Goal: Information Seeking & Learning: Learn about a topic

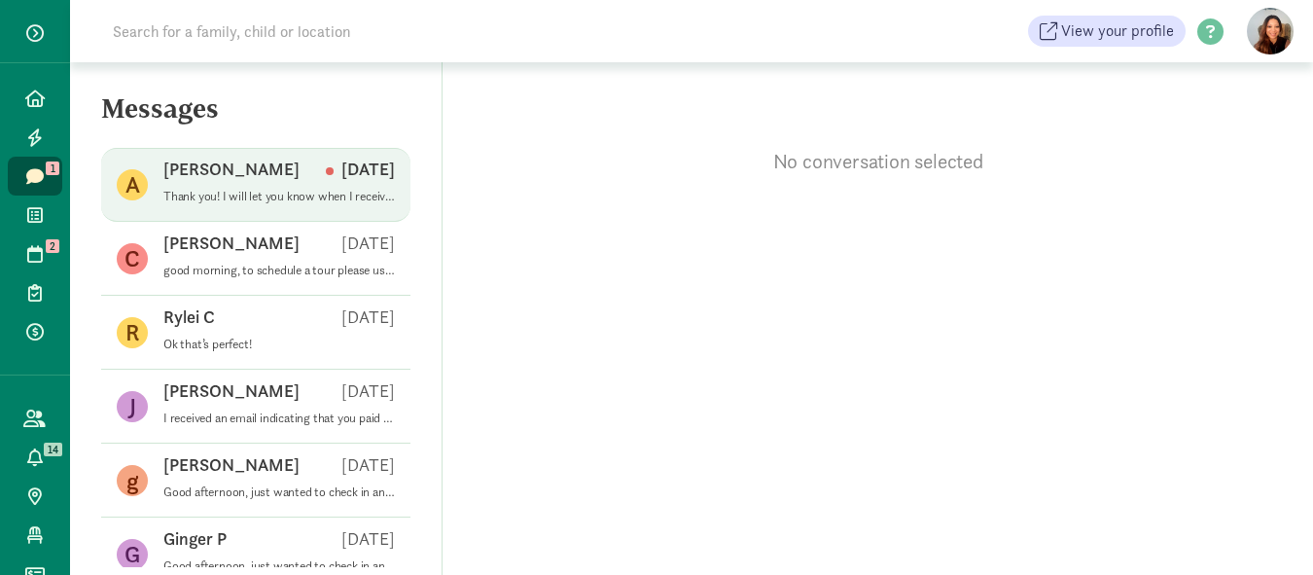
click at [274, 189] on p "Thank you! I will let you know when I receive the links and once they are compl…" at bounding box center [279, 197] width 232 height 16
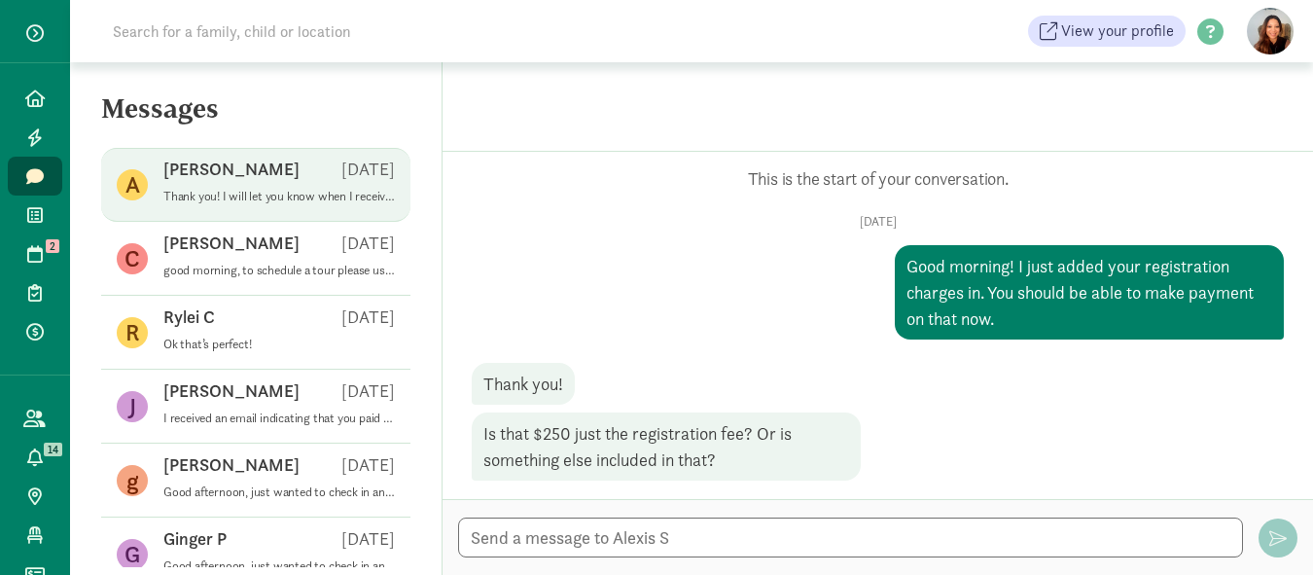
scroll to position [1806, 0]
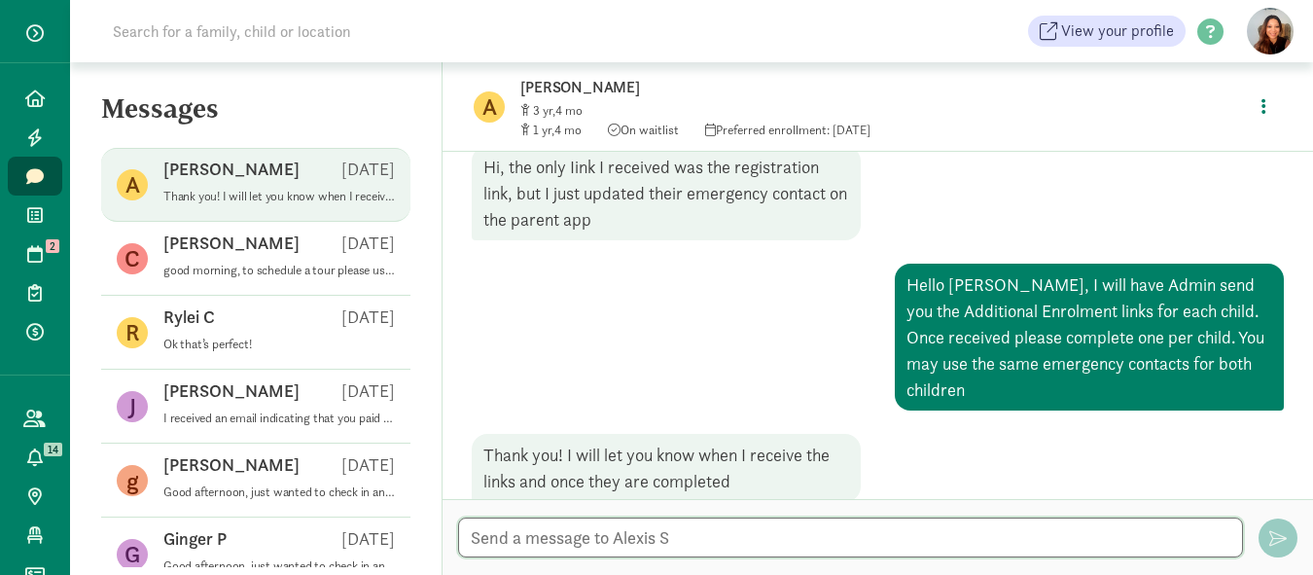
click at [537, 535] on textarea at bounding box center [850, 538] width 785 height 40
type textarea "ok, thx"
click at [1275, 530] on span "button" at bounding box center [1279, 538] width 18 height 18
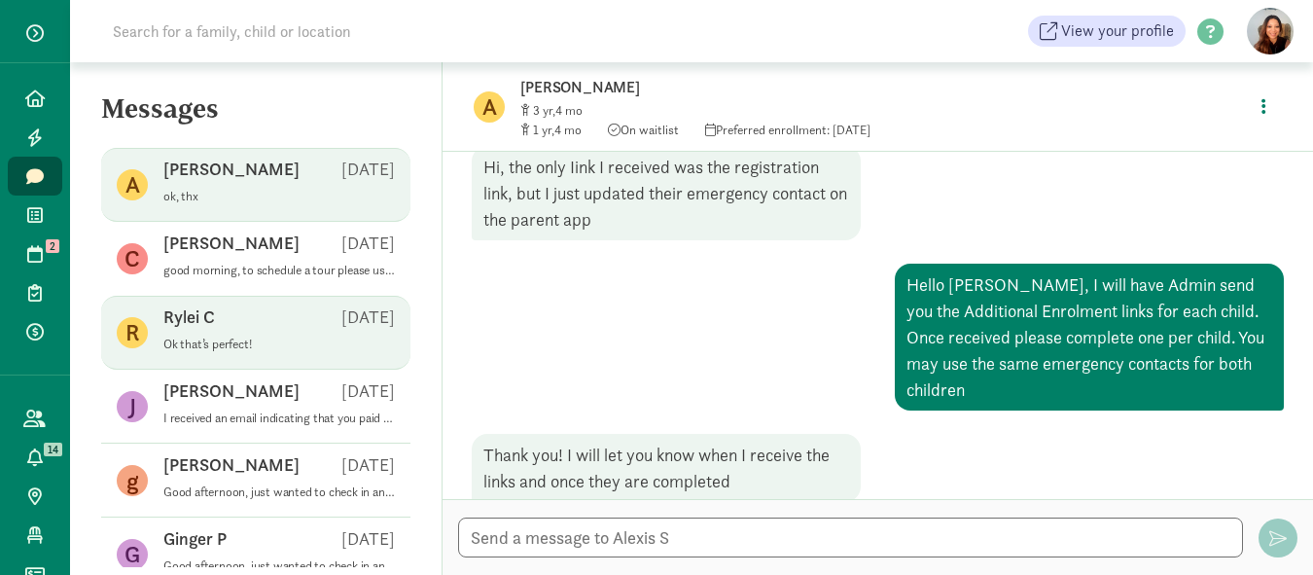
scroll to position [1871, 0]
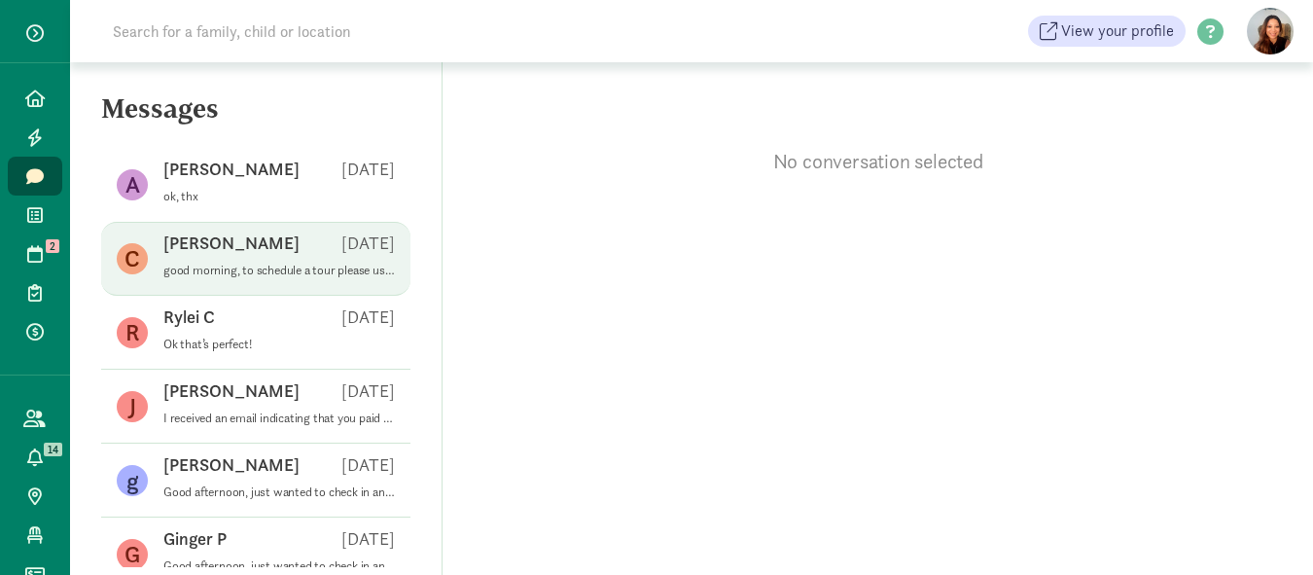
click at [261, 246] on div "Chelsea R [DATE]" at bounding box center [279, 247] width 232 height 31
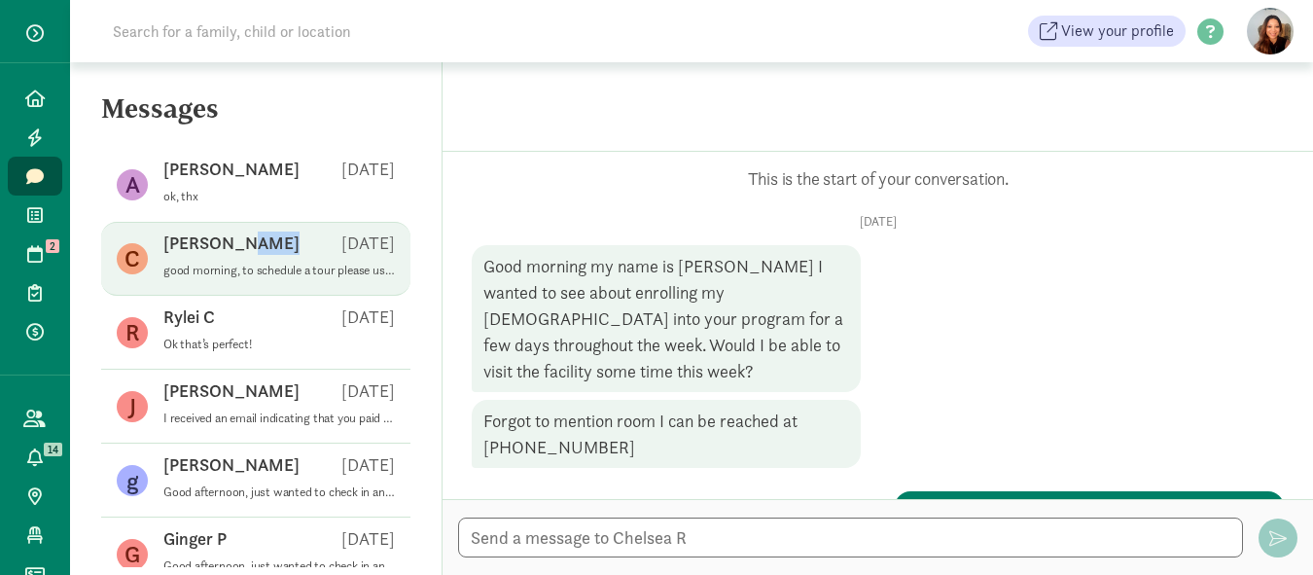
click at [261, 246] on div "Chelsea R [DATE]" at bounding box center [279, 247] width 232 height 31
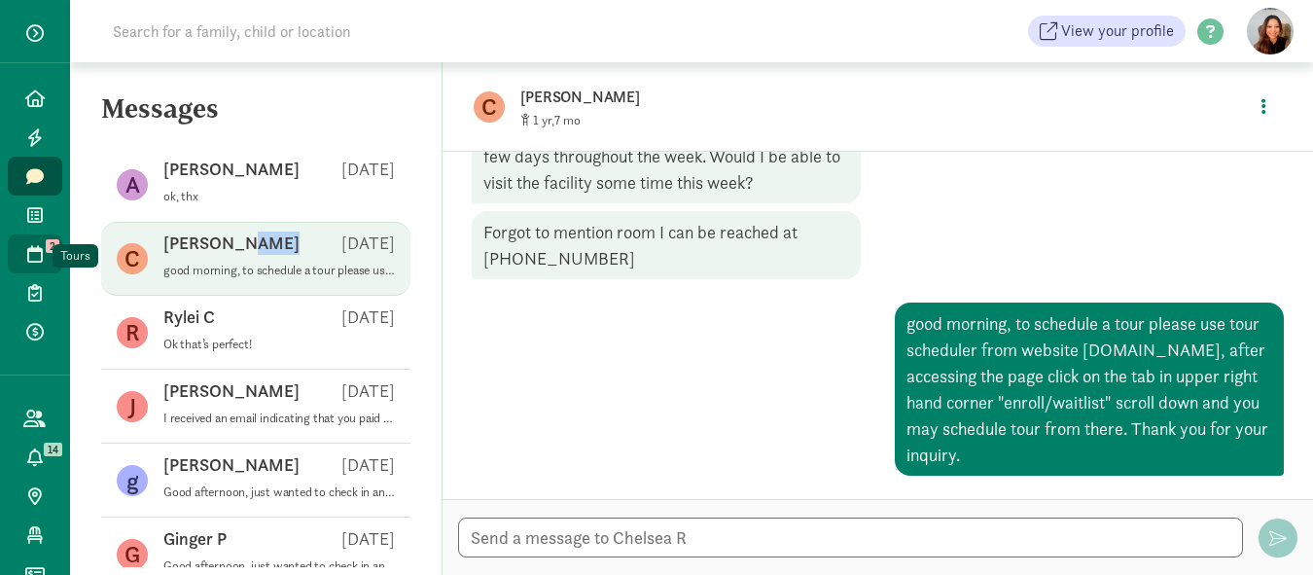
click at [24, 243] on link "Tours 2" at bounding box center [35, 253] width 54 height 39
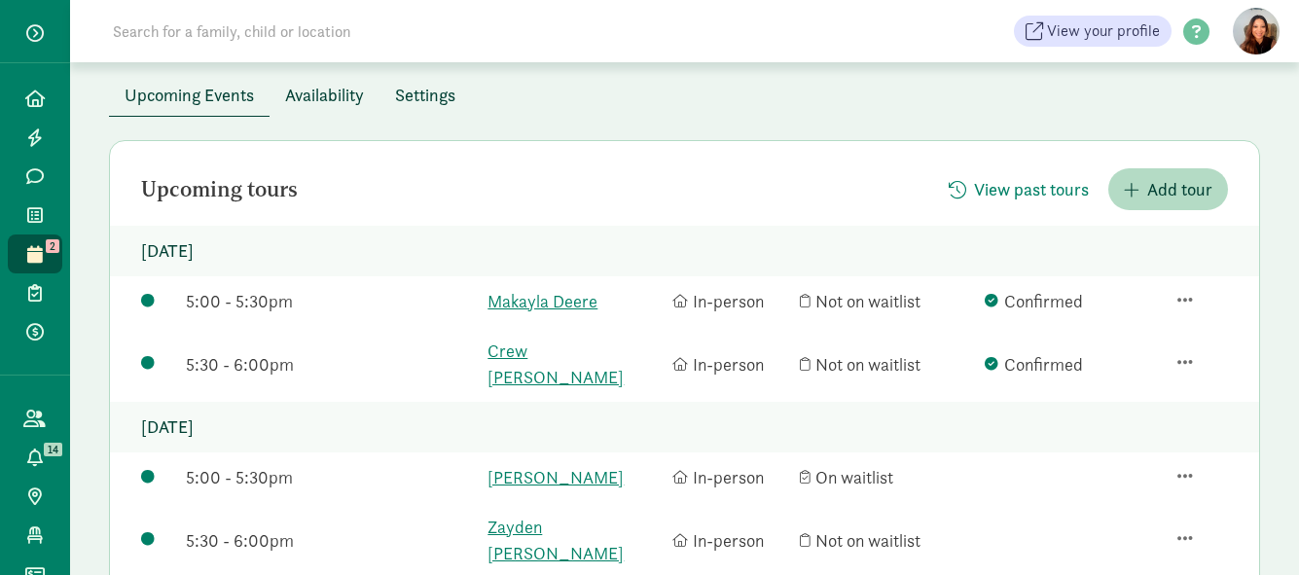
scroll to position [195, 0]
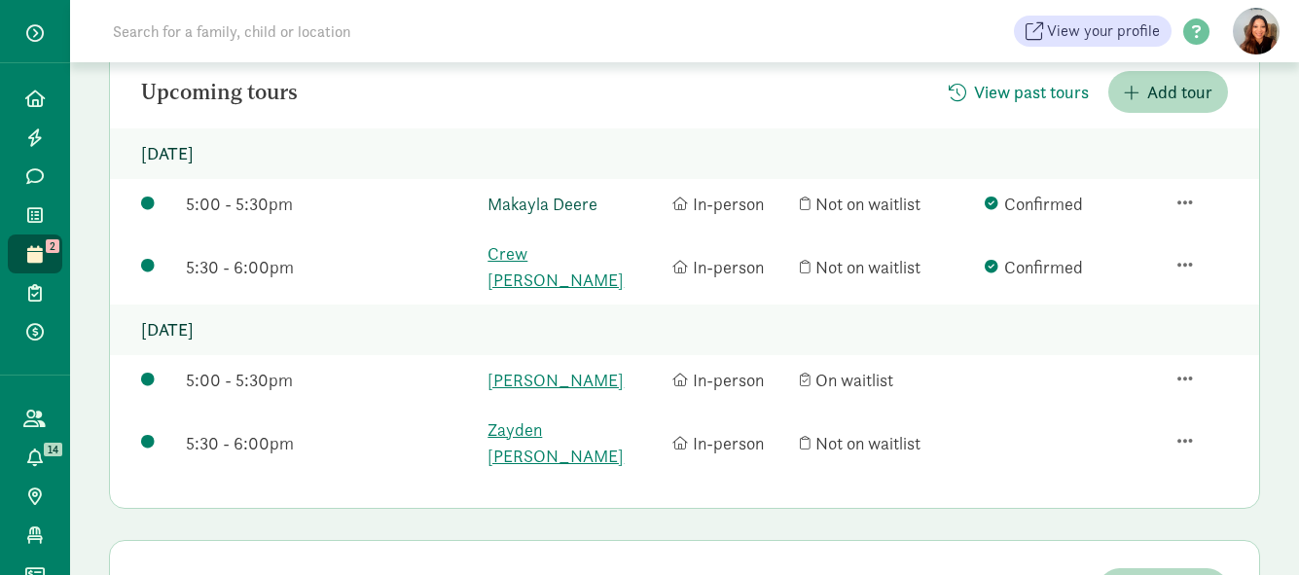
click at [560, 194] on link "Makayla Deere" at bounding box center [574, 204] width 175 height 26
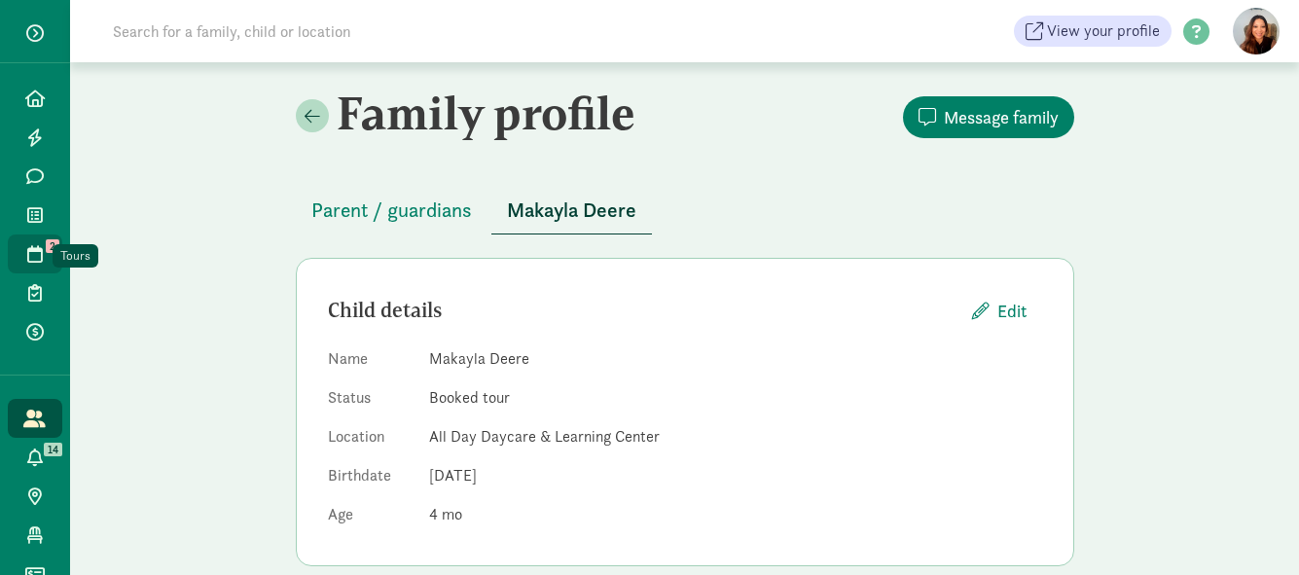
click at [27, 250] on icon at bounding box center [35, 254] width 16 height 18
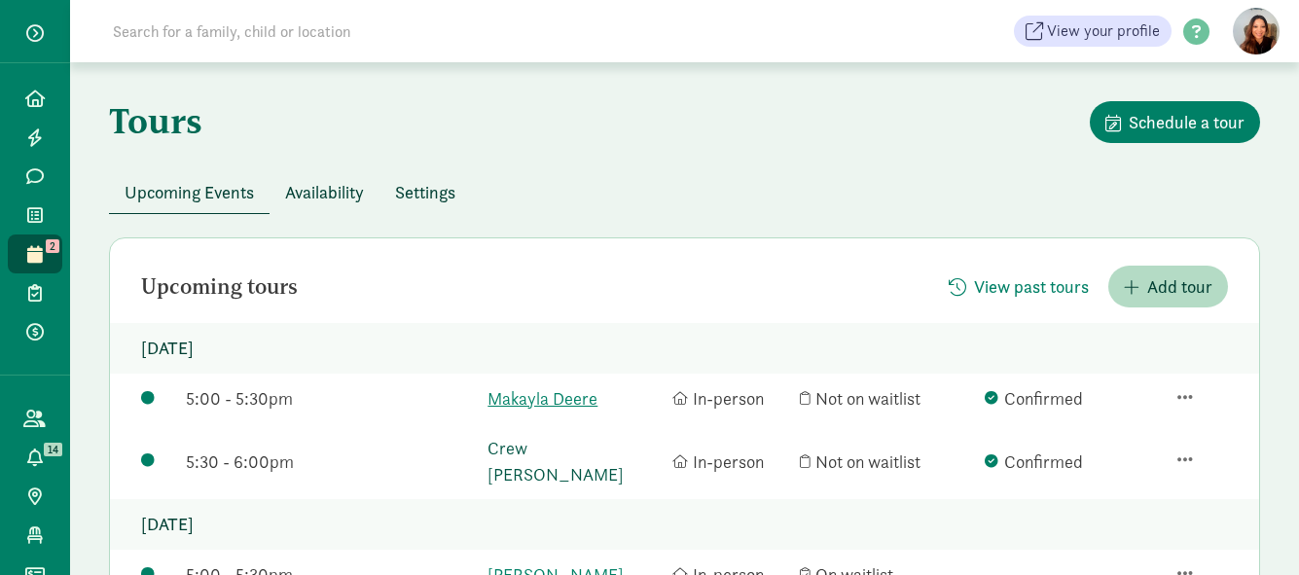
click at [537, 440] on link "Crew Randall" at bounding box center [574, 461] width 175 height 53
